Goal: Task Accomplishment & Management: Complete application form

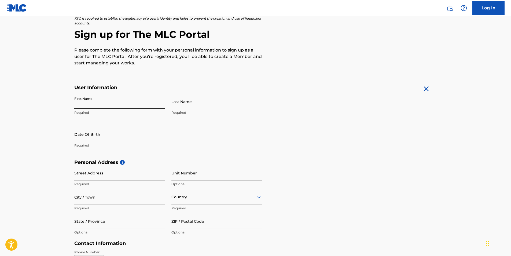
click at [100, 99] on input "First Name" at bounding box center [119, 101] width 91 height 15
type input "[PERSON_NAME]"
type input "[STREET_ADDRESS]"
type input "[GEOGRAPHIC_DATA]"
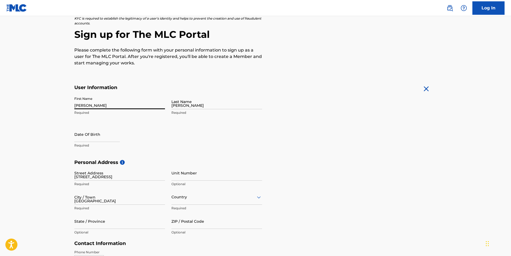
type input "CA"
type input "90044"
type input "[STREET_ADDRESS]"
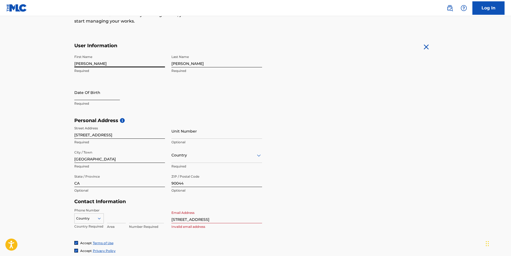
scroll to position [83, 0]
click at [95, 90] on input "text" at bounding box center [97, 91] width 46 height 15
select select "8"
select select "2025"
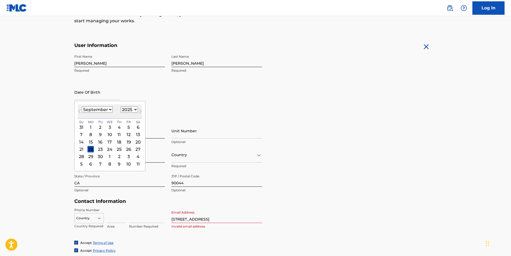
click at [130, 108] on select "1899 1900 1901 1902 1903 1904 1905 1906 1907 1908 1909 1910 1911 1912 1913 1914…" at bounding box center [129, 109] width 17 height 6
click at [88, 140] on div "15" at bounding box center [90, 142] width 6 height 6
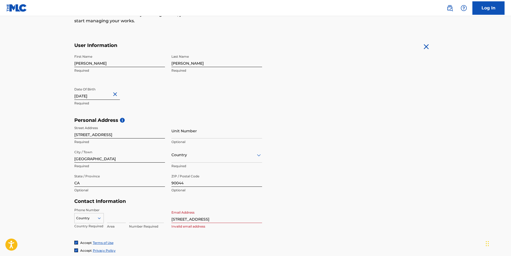
click at [108, 95] on input "text" at bounding box center [97, 91] width 46 height 15
select select "8"
select select "2025"
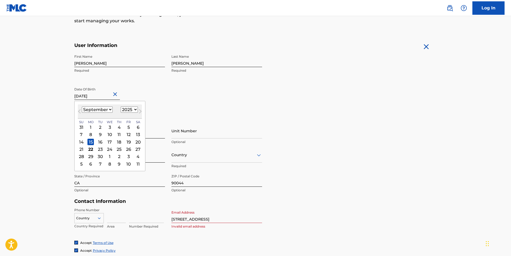
click at [93, 114] on div "[DATE] January February March April May June July August September October Nove…" at bounding box center [110, 111] width 64 height 14
click at [93, 113] on div "January February March April May June July August September October November De…" at bounding box center [97, 109] width 31 height 6
click at [93, 109] on select "January February March April May June July August September October November De…" at bounding box center [97, 109] width 31 height 6
select select "4"
click at [82, 106] on select "January February March April May June July August September October November De…" at bounding box center [97, 109] width 31 height 6
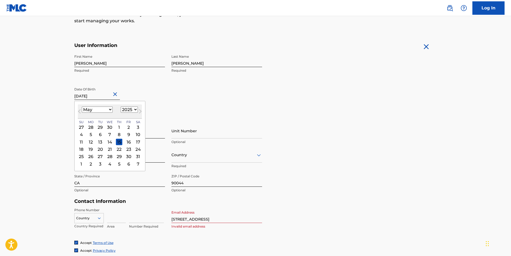
click at [128, 108] on select "1899 1900 1901 1902 1903 1904 1905 1906 1907 1908 1909 1910 1911 1912 1913 1914…" at bounding box center [129, 109] width 17 height 6
click at [128, 113] on div "May [DATE] February March April May June July August September October November…" at bounding box center [110, 111] width 64 height 14
click at [128, 105] on div "May [DATE] February March April May June July August September October November…" at bounding box center [110, 111] width 64 height 14
click at [128, 110] on select "1899 1900 1901 1902 1903 1904 1905 1906 1907 1908 1909 1910 1911 1912 1913 1914…" at bounding box center [129, 109] width 17 height 6
select select "2006"
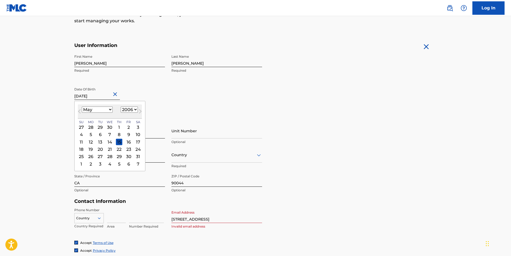
click at [121, 106] on select "1899 1900 1901 1902 1903 1904 1905 1906 1907 1908 1909 1910 1911 1912 1913 1914…" at bounding box center [129, 109] width 17 height 6
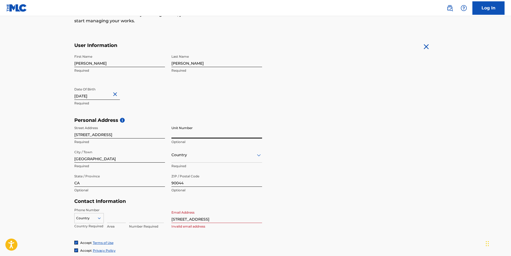
click at [175, 133] on input "Unit Number" at bounding box center [216, 130] width 91 height 15
type input "Apt 2"
type input "[GEOGRAPHIC_DATA]"
type input "1"
type input "323"
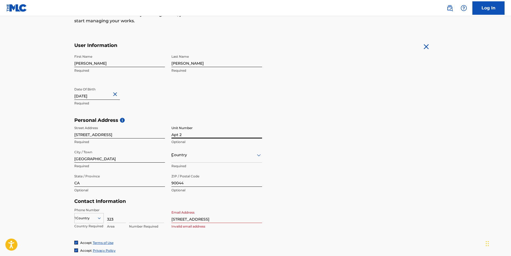
type input "8418428"
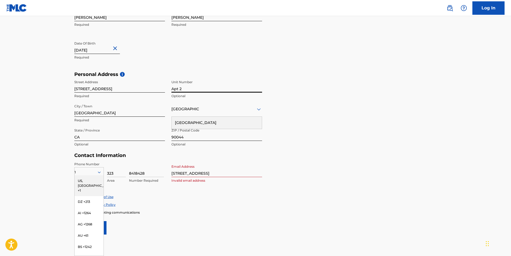
click at [188, 172] on input "[STREET_ADDRESS]" at bounding box center [216, 169] width 91 height 15
click at [182, 170] on input "Email Address" at bounding box center [216, 169] width 91 height 15
type input "[EMAIL_ADDRESS][DOMAIN_NAME]"
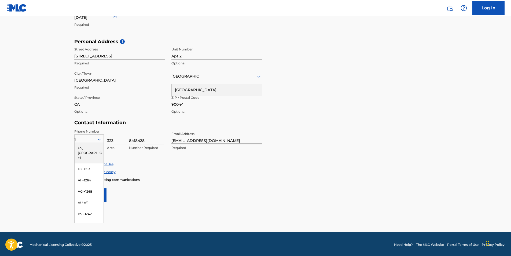
scroll to position [164, 0]
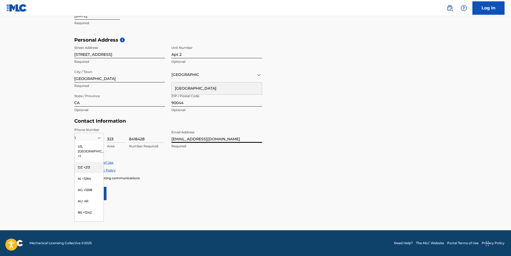
click at [56, 159] on main "The MLC uses identity verification before a user is registered to comply with K…" at bounding box center [255, 41] width 511 height 378
click at [61, 158] on main "The MLC uses identity verification before a user is registered to comply with K…" at bounding box center [255, 41] width 511 height 378
click at [124, 175] on div "Accept Terms of Use Accept Privacy Policy Enroll in marketing communications" at bounding box center [255, 170] width 363 height 20
click at [84, 142] on div "US, [GEOGRAPHIC_DATA] +1" at bounding box center [89, 151] width 29 height 21
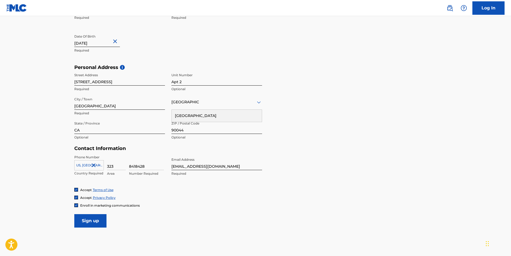
scroll to position [137, 0]
click at [86, 220] on input "Sign up" at bounding box center [90, 219] width 32 height 13
click at [93, 183] on div "Phone Number [GEOGRAPHIC_DATA], [GEOGRAPHIC_DATA] +1 Country Required 323 Area …" at bounding box center [168, 170] width 188 height 33
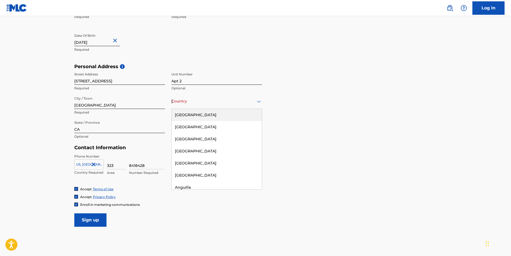
click at [178, 106] on div "Country [GEOGRAPHIC_DATA]" at bounding box center [216, 101] width 91 height 15
click at [182, 113] on div "[GEOGRAPHIC_DATA]" at bounding box center [217, 115] width 90 height 12
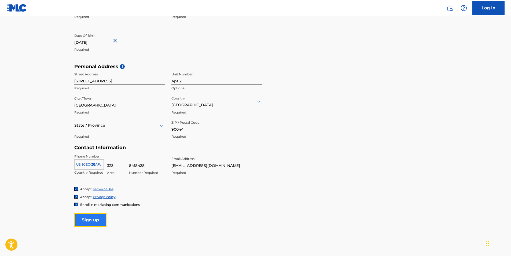
click at [88, 218] on input "Sign up" at bounding box center [90, 219] width 32 height 13
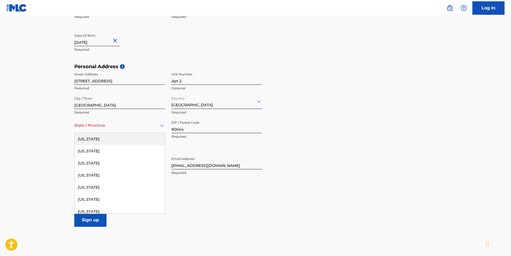
click at [83, 131] on div "State / Province" at bounding box center [119, 125] width 91 height 15
click at [89, 149] on div "[US_STATE]" at bounding box center [120, 151] width 90 height 12
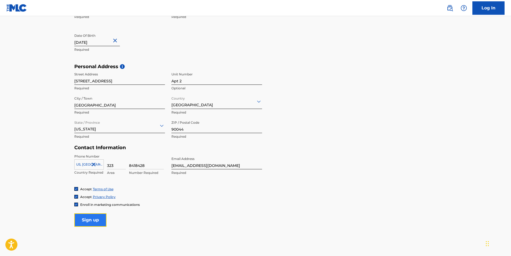
click at [89, 222] on input "Sign up" at bounding box center [90, 219] width 32 height 13
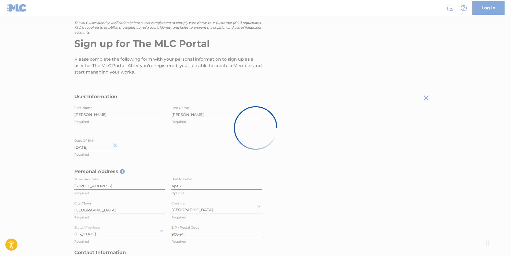
scroll to position [32, 0]
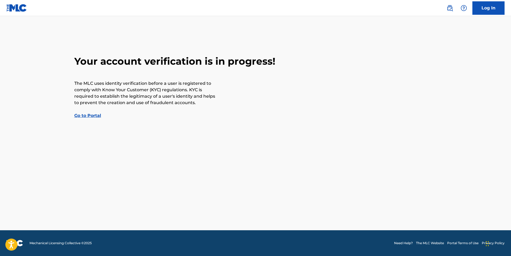
click at [84, 112] on div "Your account verification is in progress! The MLC uses identity verification be…" at bounding box center [255, 87] width 375 height 64
click at [84, 115] on link "Go to Portal" at bounding box center [87, 115] width 27 height 5
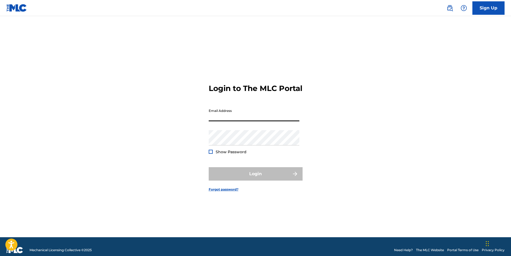
click at [214, 116] on input "Email Address" at bounding box center [254, 113] width 91 height 15
type input "[EMAIL_ADDRESS][DOMAIN_NAME]"
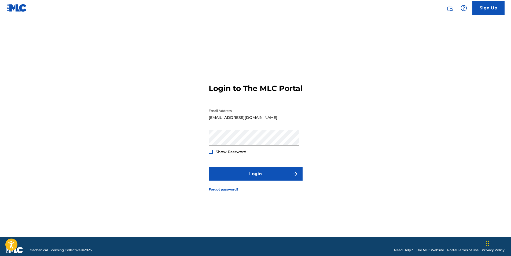
click at [209, 167] on button "Login" at bounding box center [256, 173] width 94 height 13
click at [225, 192] on link "Forgot password?" at bounding box center [224, 189] width 30 height 5
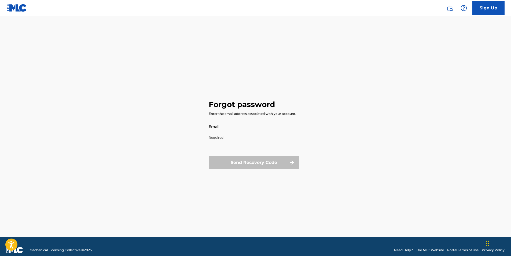
click at [219, 134] on div "Email Required" at bounding box center [254, 131] width 91 height 24
click at [222, 131] on input "Email" at bounding box center [254, 126] width 91 height 15
type input "[EMAIL_ADDRESS][DOMAIN_NAME]"
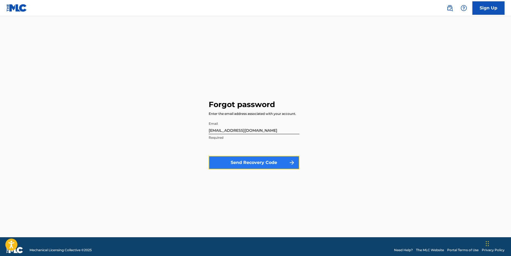
click at [237, 164] on button "Send Recovery Code" at bounding box center [254, 162] width 91 height 13
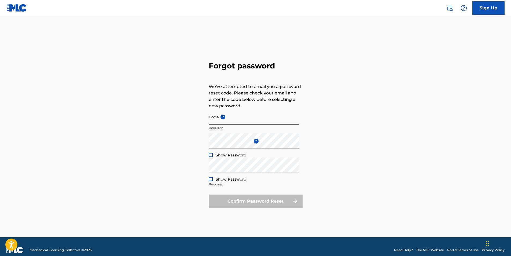
click at [243, 123] on input "Code ?" at bounding box center [254, 116] width 91 height 15
paste input "FP_262f2ef4a92cb449999df6ca5fd4"
click at [210, 157] on div at bounding box center [211, 155] width 4 height 4
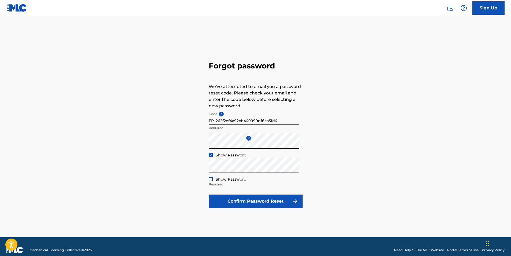
click at [245, 193] on form "Code ? FP_262f2ef4a92cb449999df6ca5fd4 Required Enter a new password ? Show Pas…" at bounding box center [256, 158] width 94 height 99
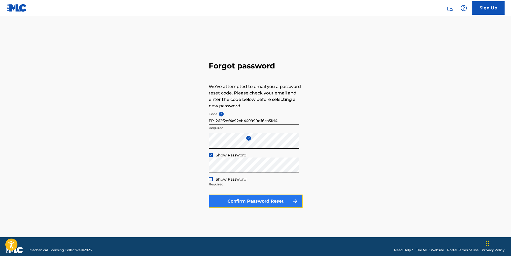
click at [245, 200] on button "Confirm Password Reset" at bounding box center [256, 200] width 94 height 13
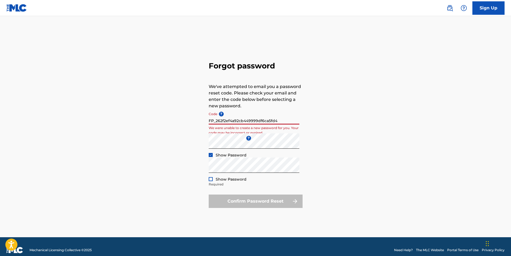
click at [230, 114] on input "FP_262f2ef4a92cb449999df6ca5fd4" at bounding box center [254, 116] width 91 height 15
drag, startPoint x: 217, startPoint y: 118, endPoint x: 195, endPoint y: 120, distance: 22.3
click at [195, 120] on div "Forgot password We've attempted to email you a password reset code. Please chec…" at bounding box center [255, 134] width 375 height 208
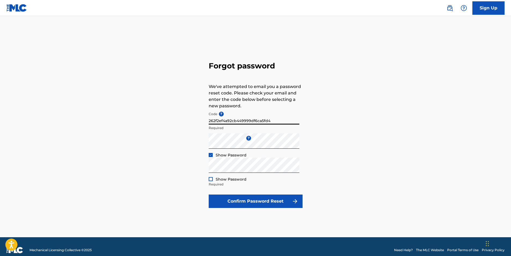
type input "262f2ef4a92cb449999df6ca5fd4"
click at [209, 194] on button "Confirm Password Reset" at bounding box center [256, 200] width 94 height 13
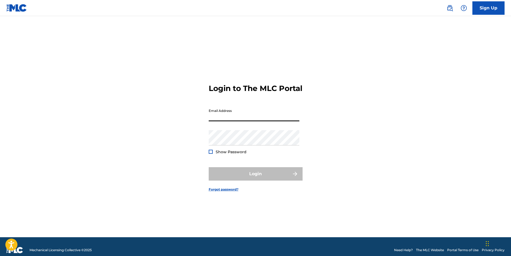
click at [216, 114] on input "Email Address" at bounding box center [254, 113] width 91 height 15
click at [212, 192] on link "Forgot password?" at bounding box center [224, 189] width 30 height 5
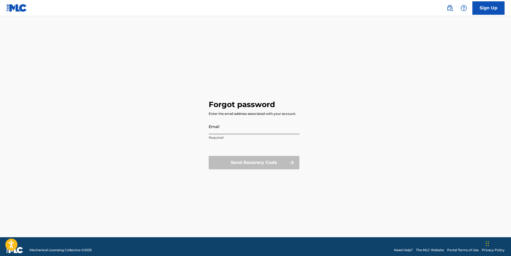
click at [216, 126] on input "Email" at bounding box center [254, 126] width 91 height 15
type input "[EMAIL_ADDRESS][DOMAIN_NAME]"
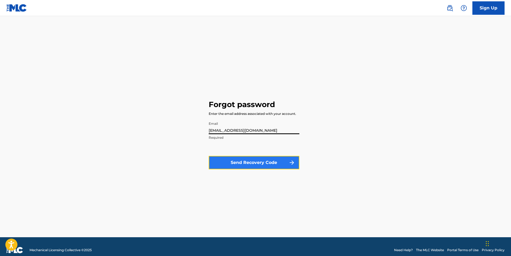
click at [229, 159] on button "Send Recovery Code" at bounding box center [254, 162] width 91 height 13
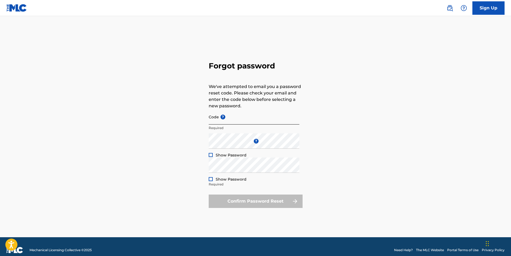
click at [221, 120] on input "Code ?" at bounding box center [254, 116] width 91 height 15
paste input "FP_329c6fd169bdb2e044a533816b25"
type input "FP_329c6fd169bdb2e044a533816b25"
click at [209, 155] on div at bounding box center [211, 155] width 4 height 4
click at [238, 178] on span "Show Password" at bounding box center [231, 179] width 31 height 5
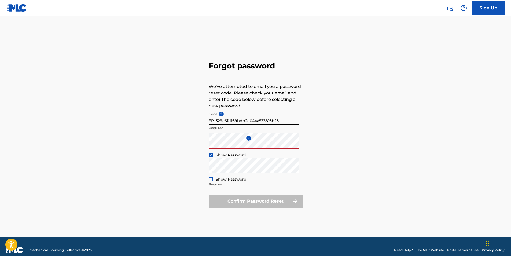
click at [238, 178] on span "Show Password" at bounding box center [231, 179] width 31 height 5
click at [212, 179] on div at bounding box center [211, 179] width 4 height 4
click at [266, 156] on div "Enter a new password ? Show Password Minimum 10 characters and at least one upp…" at bounding box center [254, 145] width 91 height 24
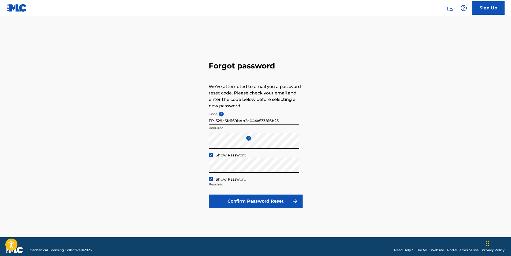
click at [209, 194] on button "Confirm Password Reset" at bounding box center [256, 200] width 94 height 13
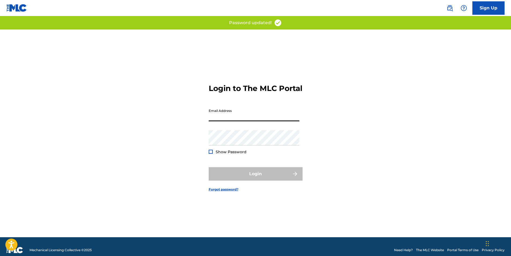
click at [236, 120] on input "Email Address" at bounding box center [254, 113] width 91 height 15
type input "[EMAIL_ADDRESS][DOMAIN_NAME]"
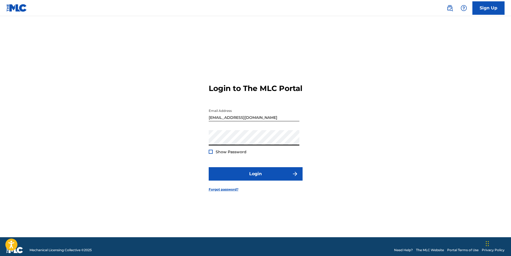
click at [209, 167] on button "Login" at bounding box center [256, 173] width 94 height 13
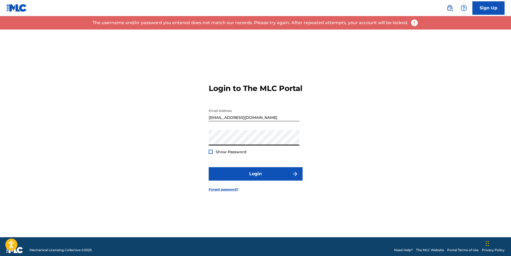
click at [302, 143] on form "Login to The MLC Portal Email Address [EMAIL_ADDRESS][DOMAIN_NAME] Password Sho…" at bounding box center [256, 134] width 94 height 208
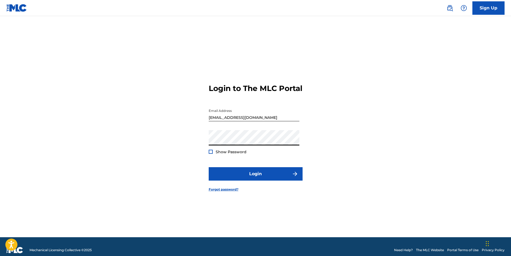
click at [209, 167] on button "Login" at bounding box center [256, 173] width 94 height 13
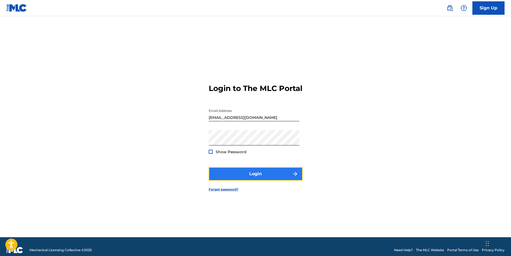
click at [253, 177] on button "Login" at bounding box center [256, 173] width 94 height 13
click at [23, 10] on img at bounding box center [16, 8] width 21 height 8
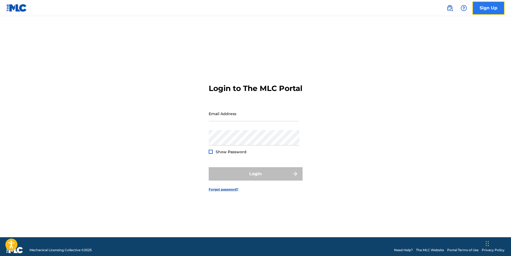
click at [485, 5] on link "Sign Up" at bounding box center [488, 7] width 32 height 13
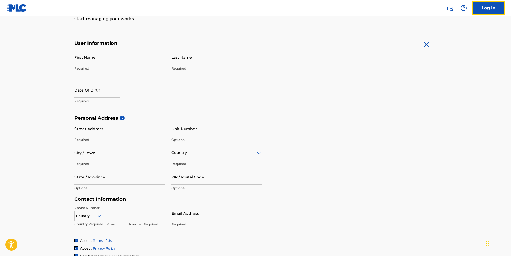
scroll to position [87, 0]
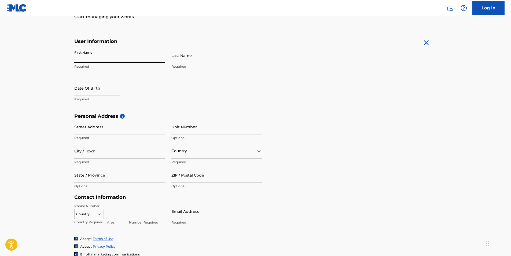
click at [138, 62] on input "First Name" at bounding box center [119, 55] width 91 height 15
type input "[PERSON_NAME]"
type input "[DATE]"
type input "[STREET_ADDRESS]"
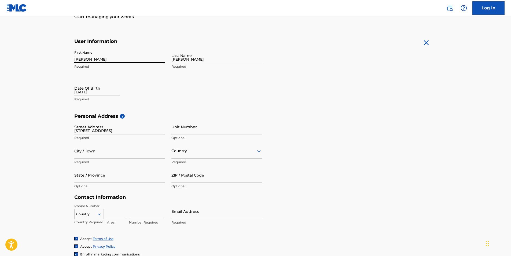
type input "Apt 2"
type input "[GEOGRAPHIC_DATA]"
type input "CA"
type input "90044"
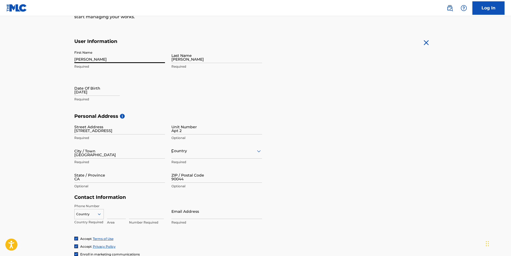
type input "323"
type input "8418428"
type input "[EMAIL_ADDRESS][DOMAIN_NAME]"
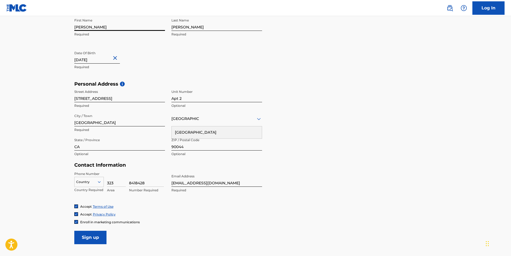
scroll to position [164, 0]
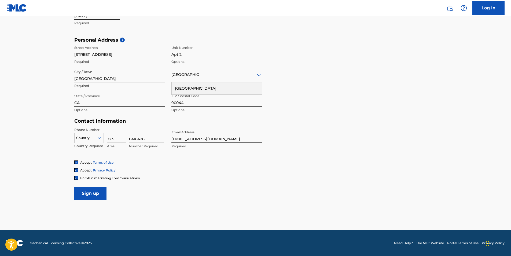
click at [101, 105] on input "CA" at bounding box center [119, 98] width 91 height 15
type input "[US_STATE]"
click at [175, 87] on div "[GEOGRAPHIC_DATA]" at bounding box center [217, 88] width 90 height 12
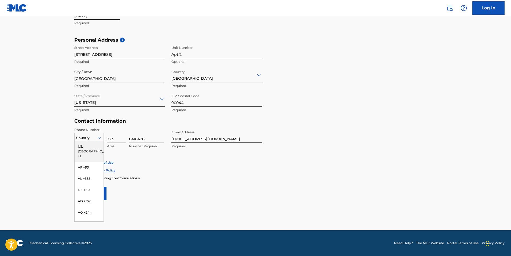
click at [89, 141] on div "216 results available. Use Up and Down to choose options, press Enter to select…" at bounding box center [89, 137] width 30 height 8
click at [89, 145] on div "US, [GEOGRAPHIC_DATA] +1" at bounding box center [89, 151] width 29 height 21
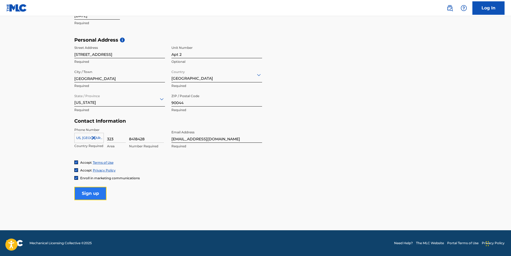
click at [93, 190] on input "Sign up" at bounding box center [90, 193] width 32 height 13
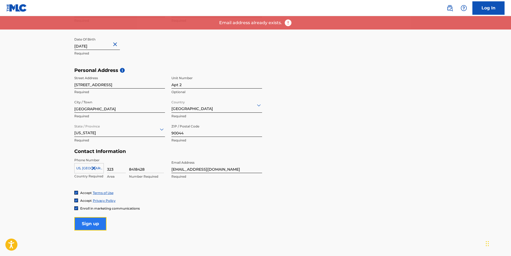
scroll to position [133, 0]
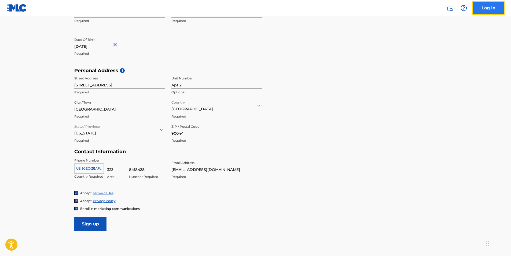
click at [488, 6] on link "Log In" at bounding box center [488, 7] width 32 height 13
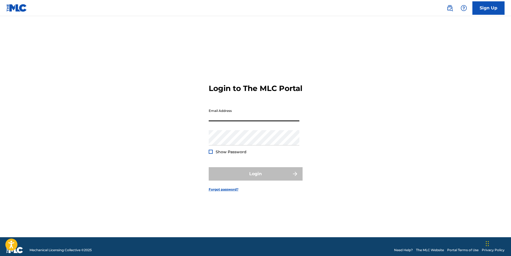
click at [254, 121] on input "Email Address" at bounding box center [254, 113] width 91 height 15
type input "[EMAIL_ADDRESS][DOMAIN_NAME]"
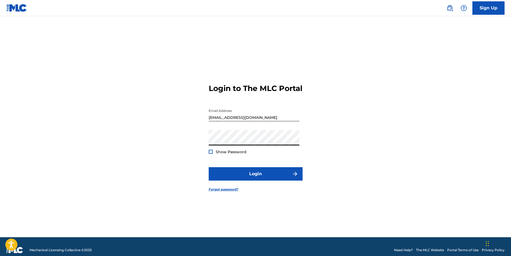
click at [209, 167] on button "Login" at bounding box center [256, 173] width 94 height 13
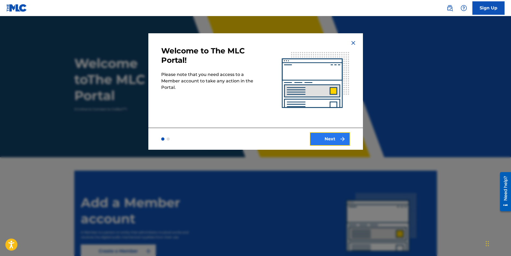
click at [332, 138] on button "Next" at bounding box center [330, 138] width 40 height 13
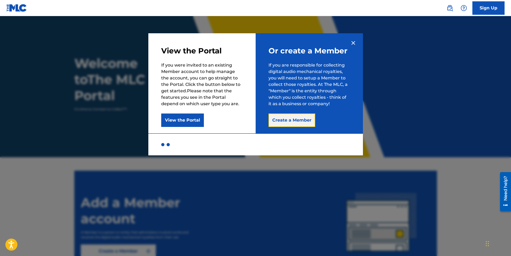
click at [275, 124] on button "Create a Member" at bounding box center [291, 119] width 47 height 13
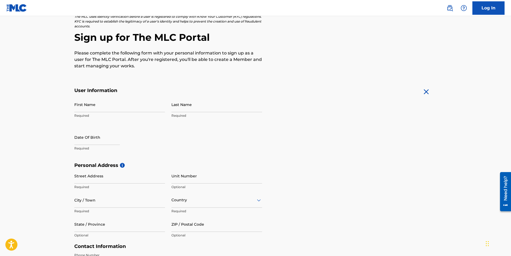
scroll to position [38, 0]
click at [116, 113] on div "First Name Required" at bounding box center [119, 109] width 91 height 24
click at [111, 108] on input "First Name" at bounding box center [119, 104] width 91 height 15
type input "[PERSON_NAME]"
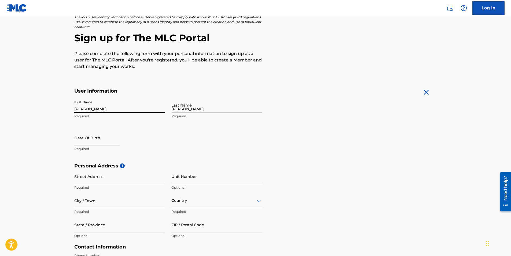
type input "[DATE]"
type input "[STREET_ADDRESS]"
type input "Apt 2"
type input "[GEOGRAPHIC_DATA]"
type input "90044"
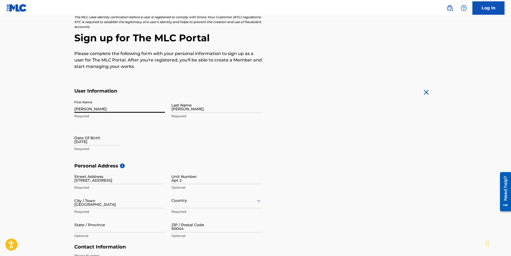
type input "323"
type input "8418428"
type input "[EMAIL_ADDRESS][DOMAIN_NAME]"
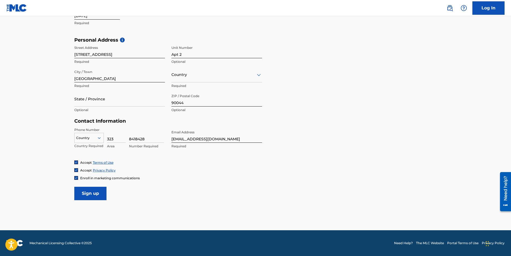
click at [87, 145] on p "Country Required" at bounding box center [89, 145] width 30 height 5
click at [85, 137] on div at bounding box center [89, 138] width 29 height 6
click at [84, 147] on div "US, [GEOGRAPHIC_DATA] +1" at bounding box center [89, 151] width 29 height 21
click at [88, 105] on input "State / Province" at bounding box center [119, 98] width 91 height 15
type input "[US_STATE]"
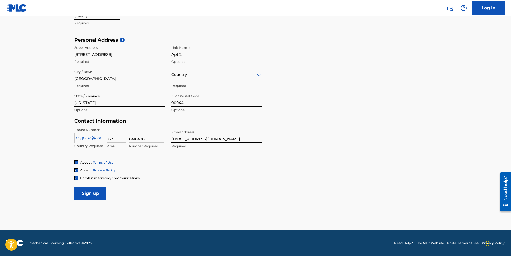
type input "[GEOGRAPHIC_DATA]"
click at [184, 90] on div "[GEOGRAPHIC_DATA]" at bounding box center [217, 88] width 90 height 12
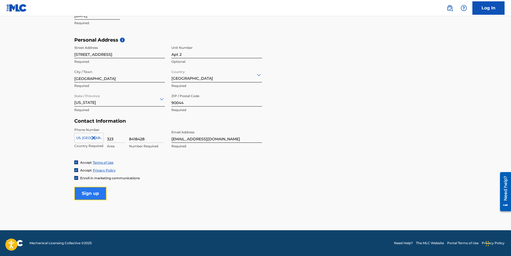
click at [90, 187] on input "Sign up" at bounding box center [90, 193] width 32 height 13
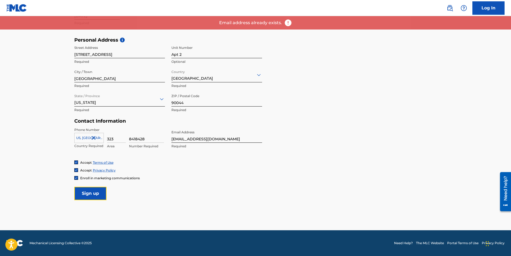
scroll to position [0, 0]
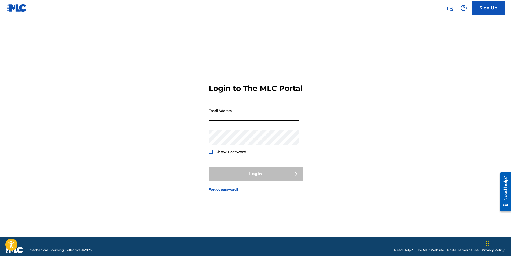
click at [220, 120] on input "Email Address" at bounding box center [254, 113] width 91 height 15
type input "[EMAIL_ADDRESS][DOMAIN_NAME]"
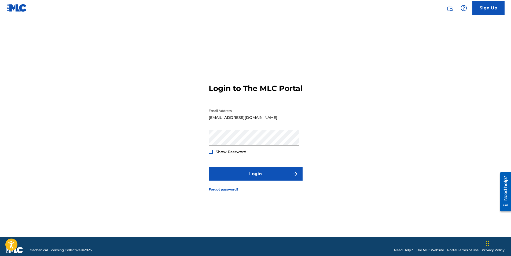
click at [209, 167] on button "Login" at bounding box center [256, 173] width 94 height 13
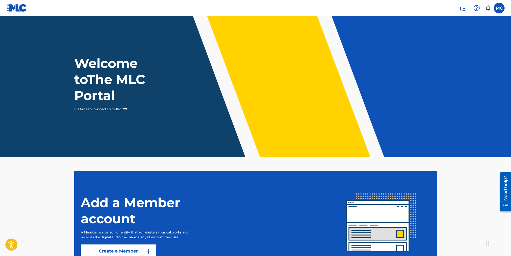
scroll to position [51, 0]
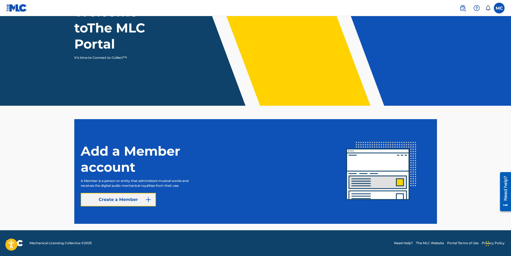
click at [109, 200] on button "Create a Member" at bounding box center [118, 199] width 75 height 13
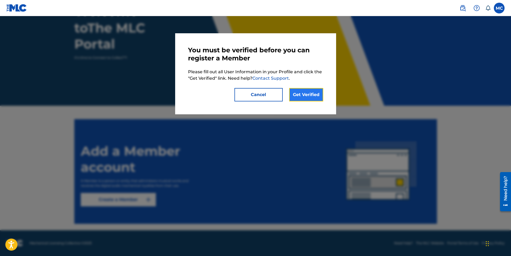
click at [307, 94] on link "Get Verified" at bounding box center [306, 94] width 34 height 13
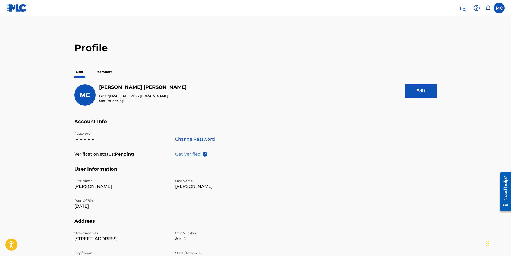
click at [187, 154] on p "Get Verified" at bounding box center [188, 154] width 27 height 6
